Goal: Obtain resource: Obtain resource

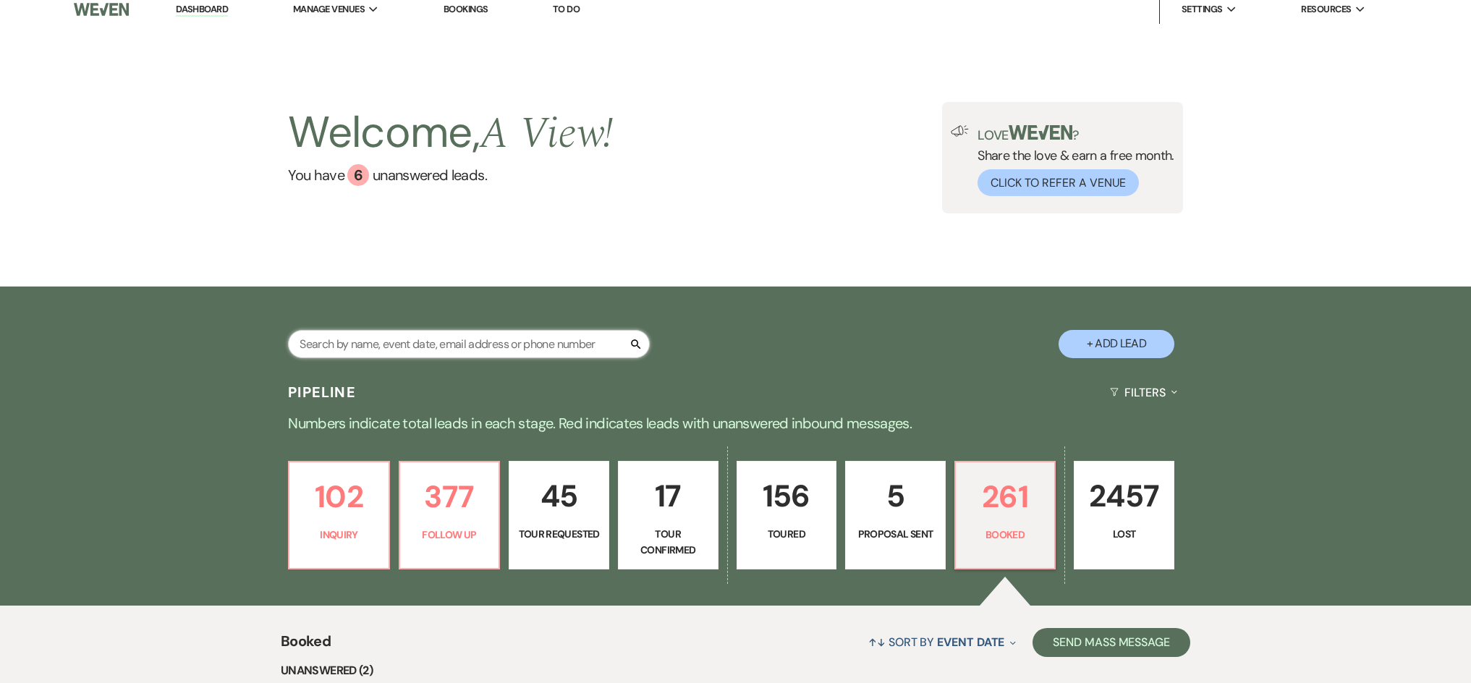
click at [428, 339] on input "text" at bounding box center [469, 344] width 362 height 28
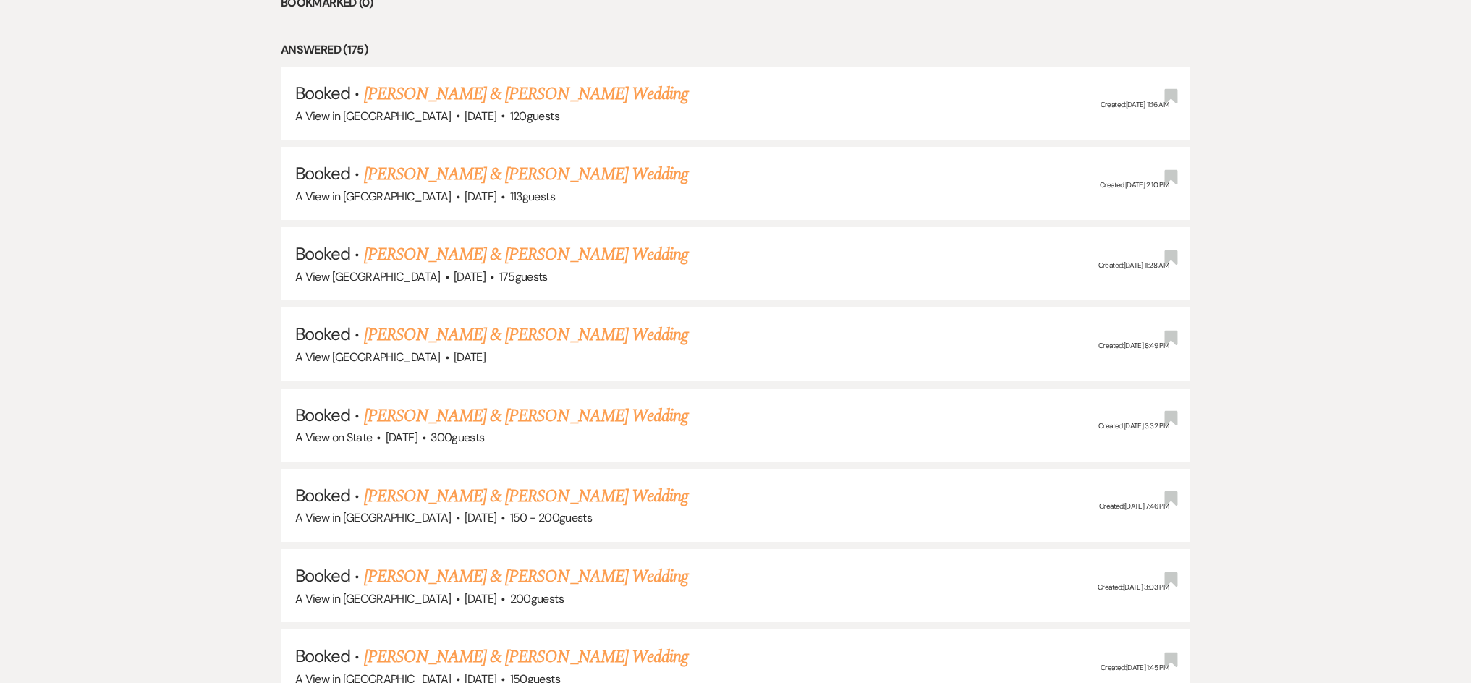
scroll to position [1061, 0]
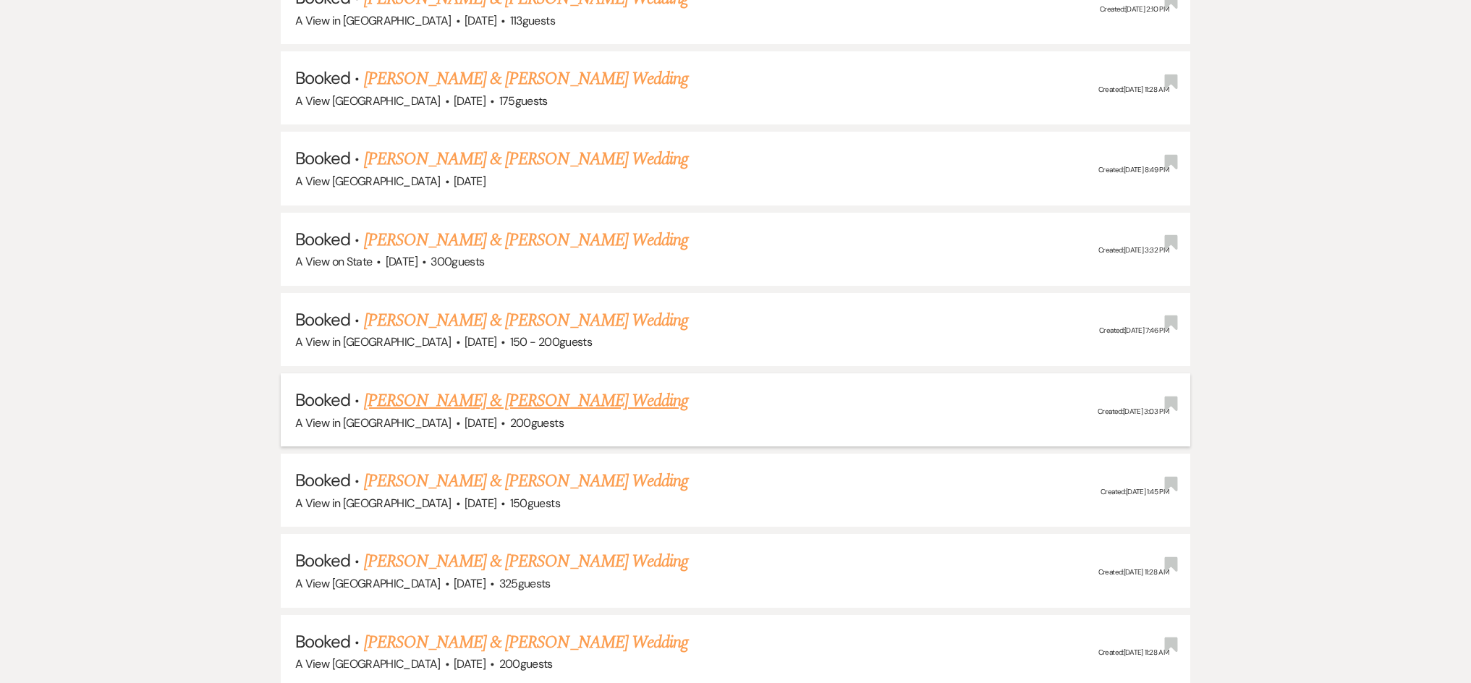
click at [460, 388] on link "[PERSON_NAME] & [PERSON_NAME] Wedding" at bounding box center [526, 401] width 324 height 26
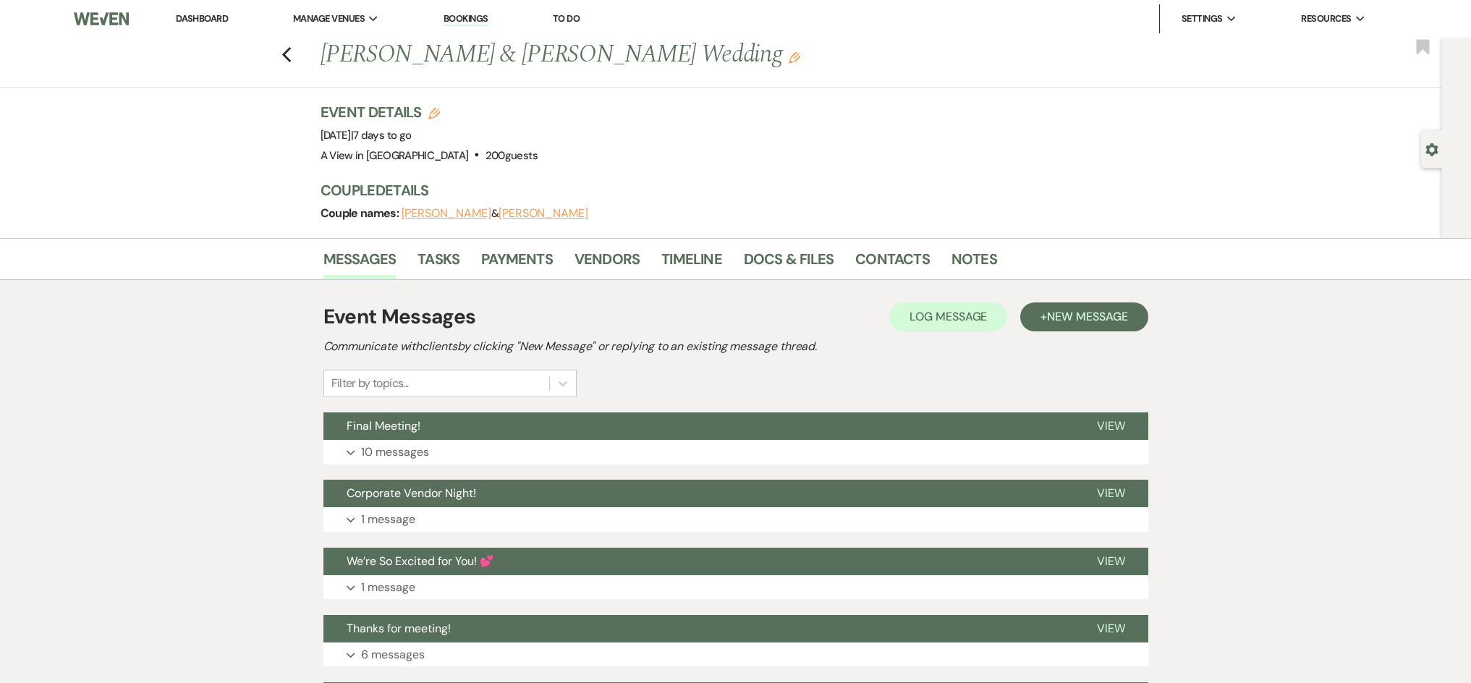
click at [815, 242] on div "Messages Tasks Payments Vendors Timeline Docs & Files Contacts Notes" at bounding box center [735, 259] width 1471 height 42
click at [784, 266] on link "Docs & Files" at bounding box center [789, 263] width 90 height 32
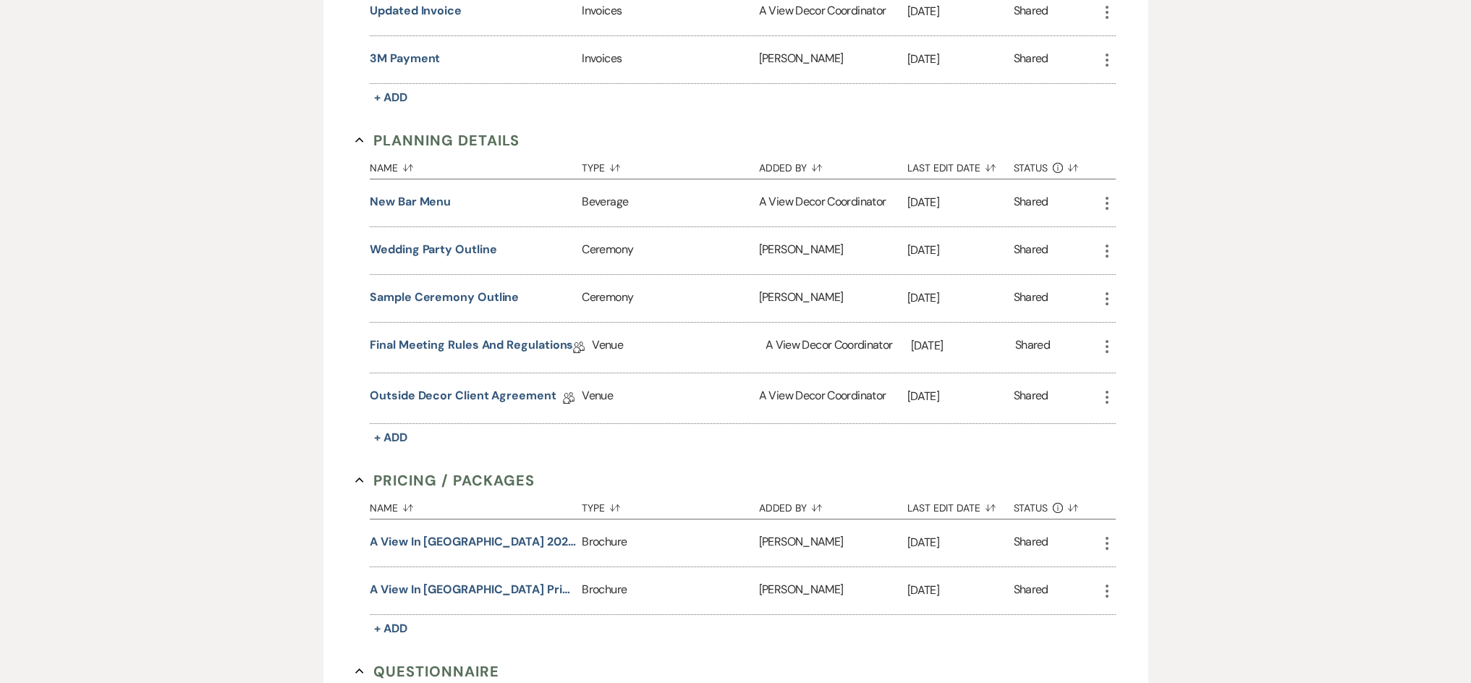
scroll to position [901, 0]
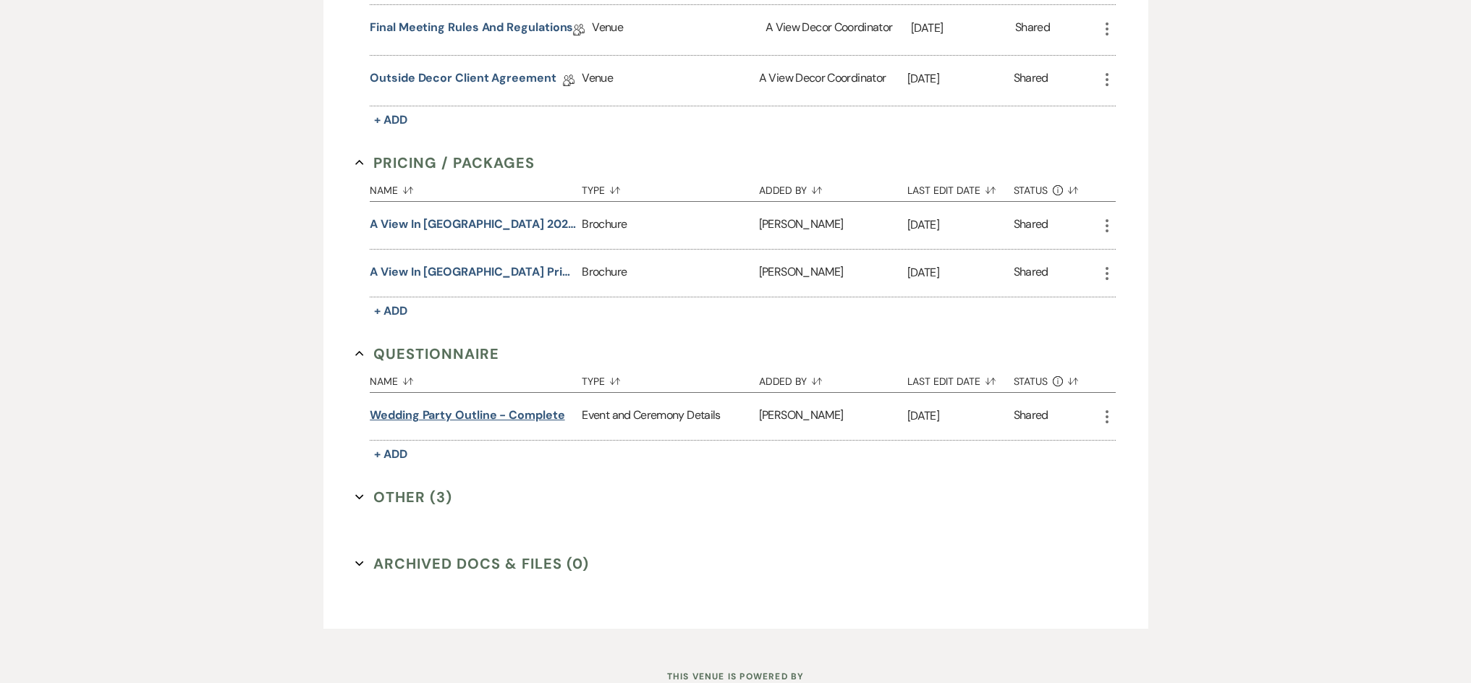
click at [472, 407] on button "Wedding Party Outline - complete" at bounding box center [467, 415] width 195 height 17
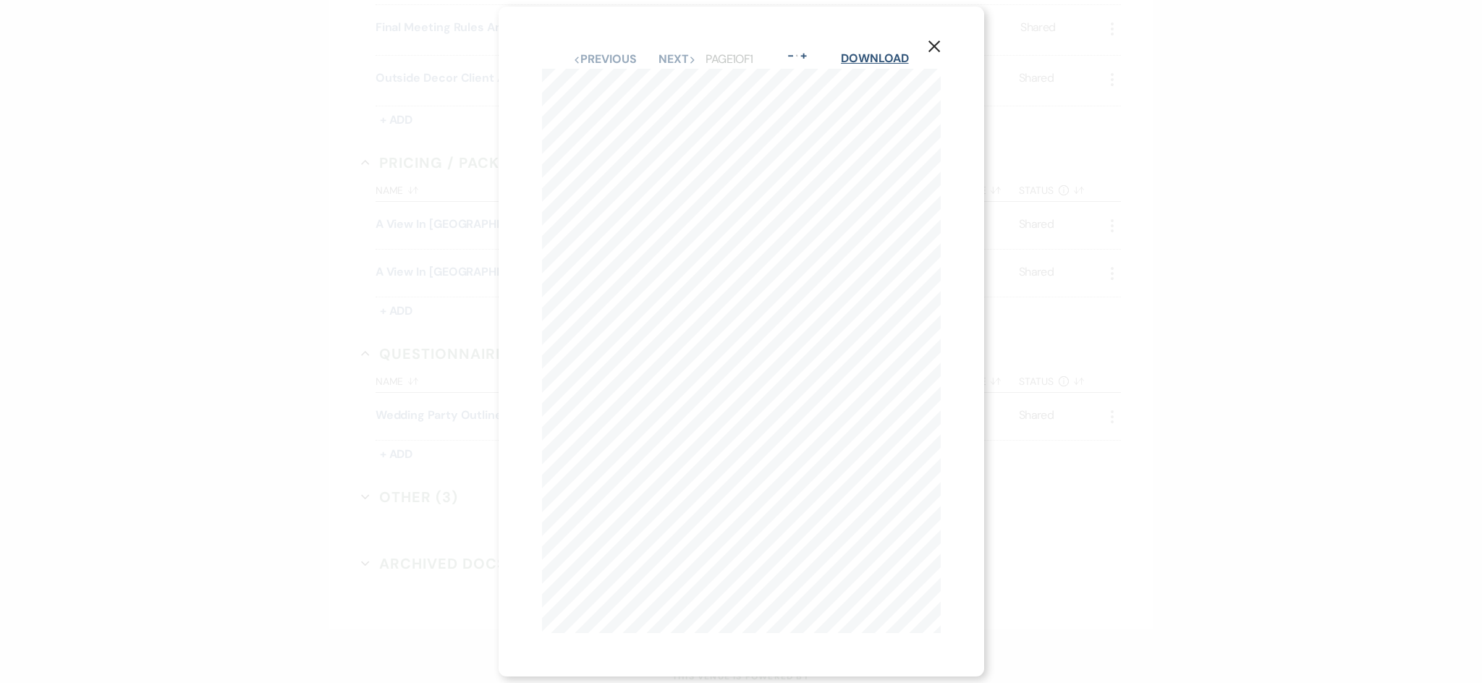
click at [886, 57] on link "Download" at bounding box center [874, 58] width 67 height 15
drag, startPoint x: 1252, startPoint y: 305, endPoint x: 1240, endPoint y: 302, distance: 12.8
click at [1252, 305] on div "X Previous Previous Next Next Page 1 of 1 - Zoom + Download" at bounding box center [741, 341] width 1482 height 683
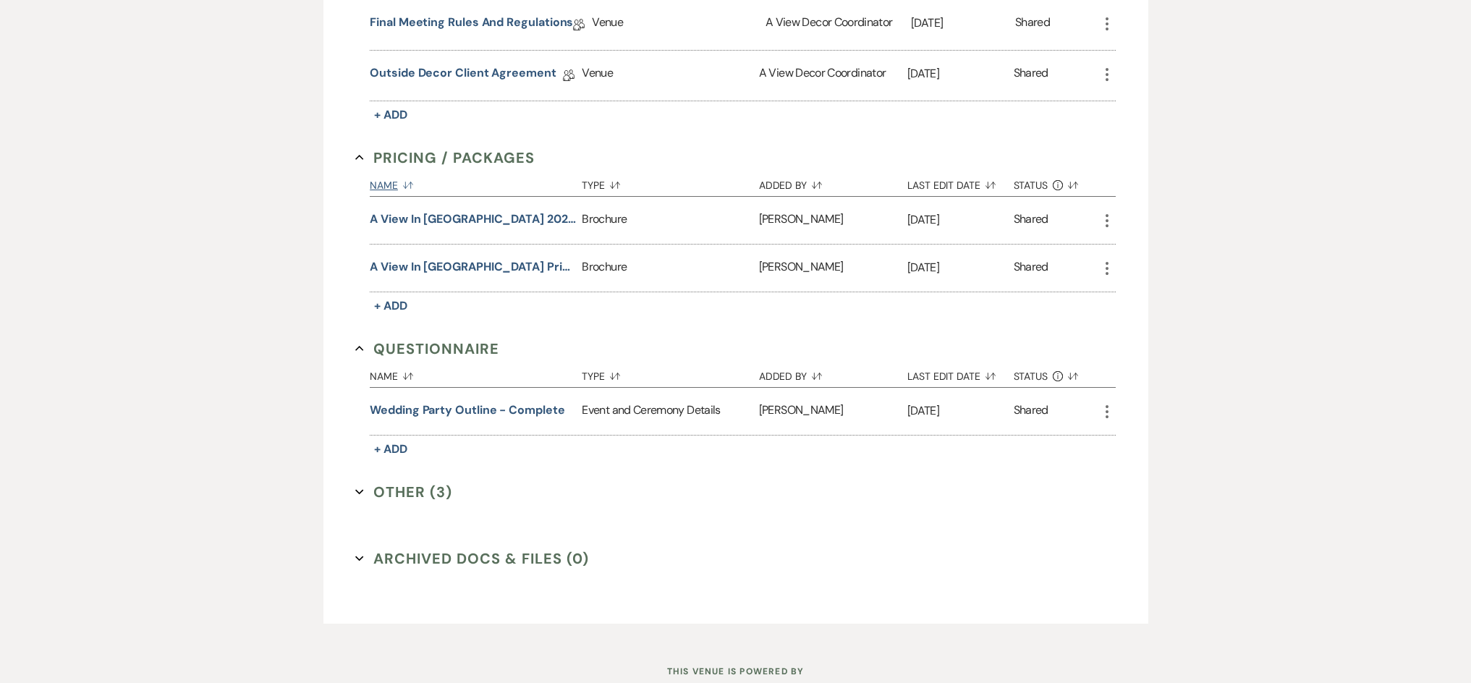
scroll to position [815, 0]
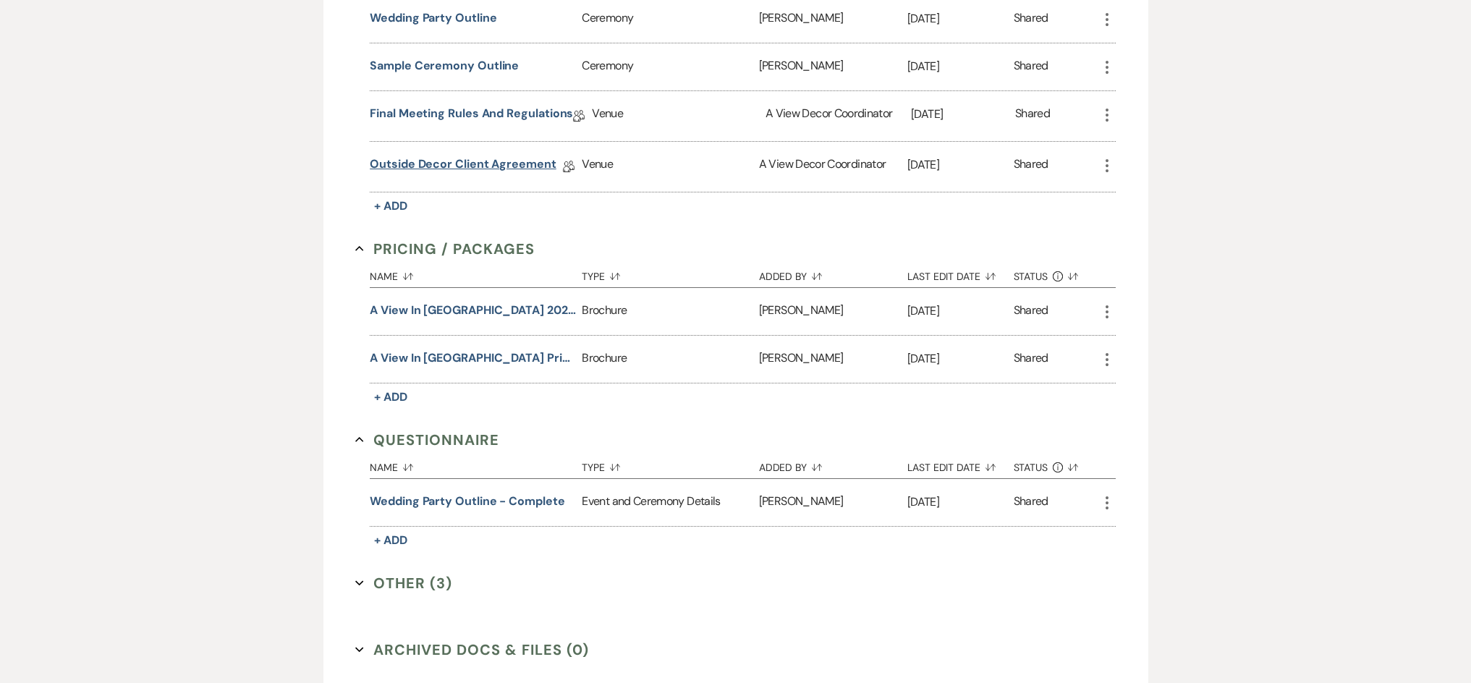
click at [446, 164] on link "Outside Decor Client Agreement" at bounding box center [463, 167] width 187 height 22
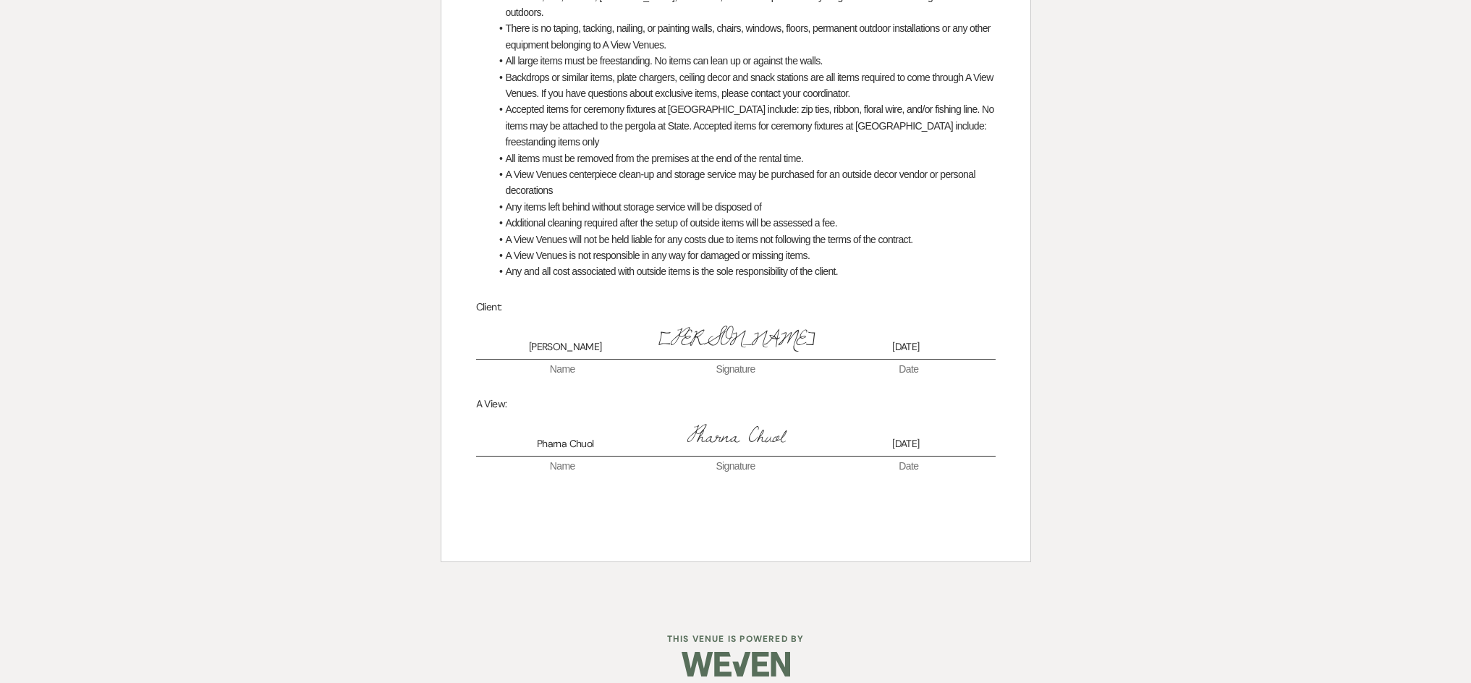
scroll to position [2, 0]
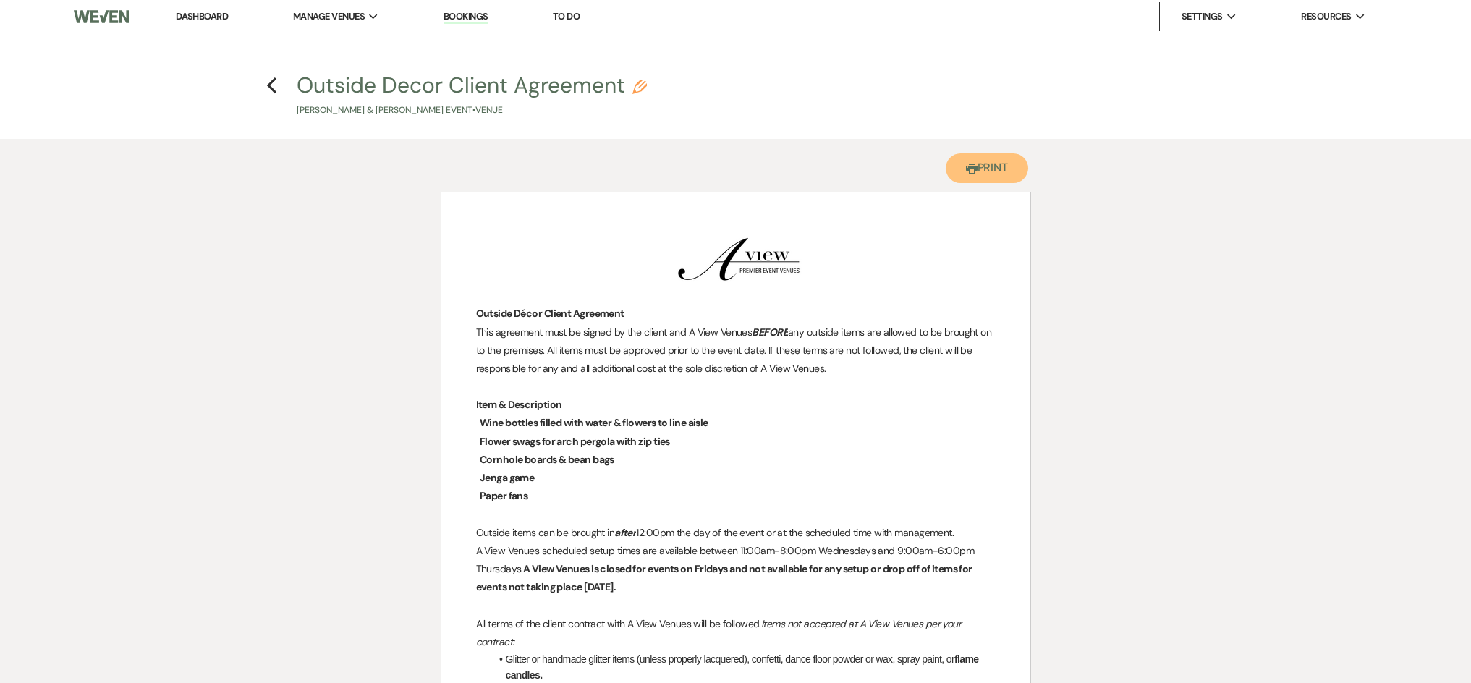
click at [988, 174] on button "Printer Print" at bounding box center [987, 168] width 83 height 30
click at [274, 92] on icon "Previous" at bounding box center [271, 84] width 11 height 17
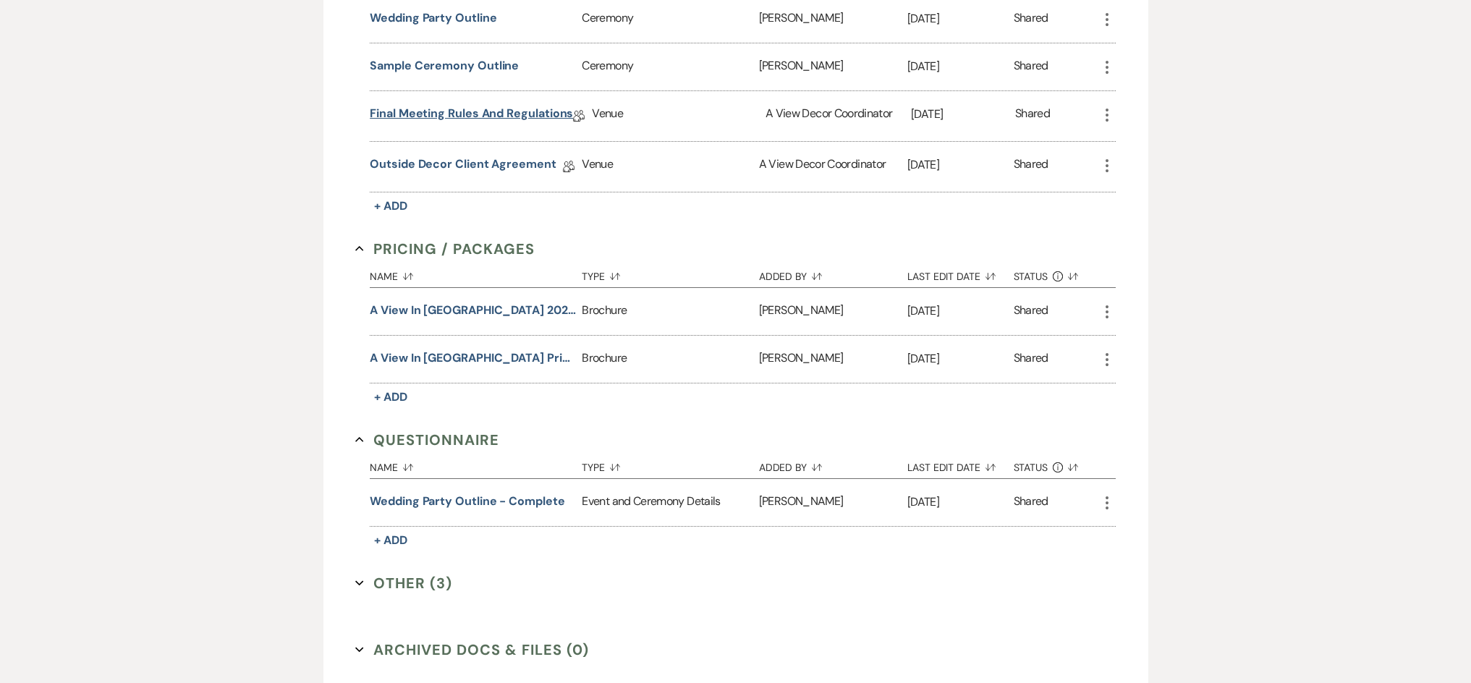
click at [486, 109] on link "Final Meeting Rules and Regulations" at bounding box center [471, 116] width 203 height 22
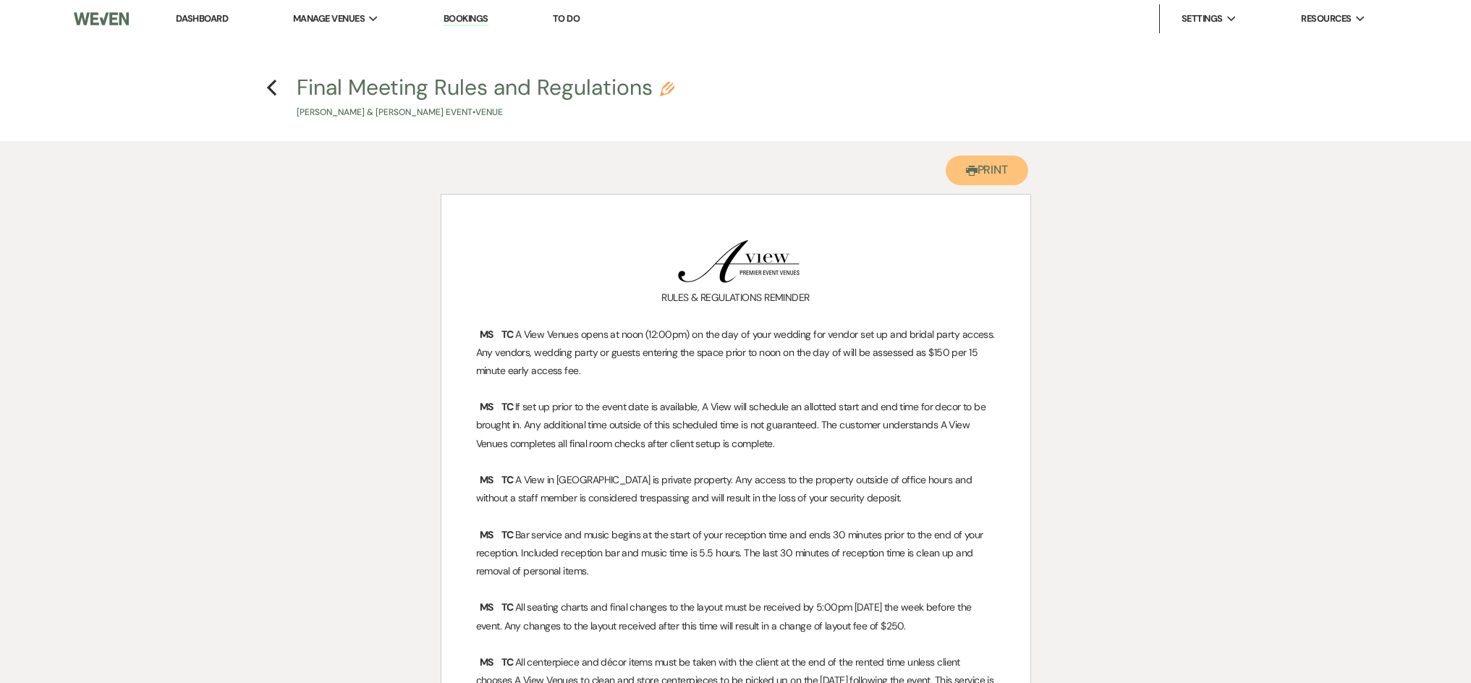
click at [971, 158] on button "Printer Print" at bounding box center [987, 171] width 83 height 30
